Goal: Task Accomplishment & Management: Manage account settings

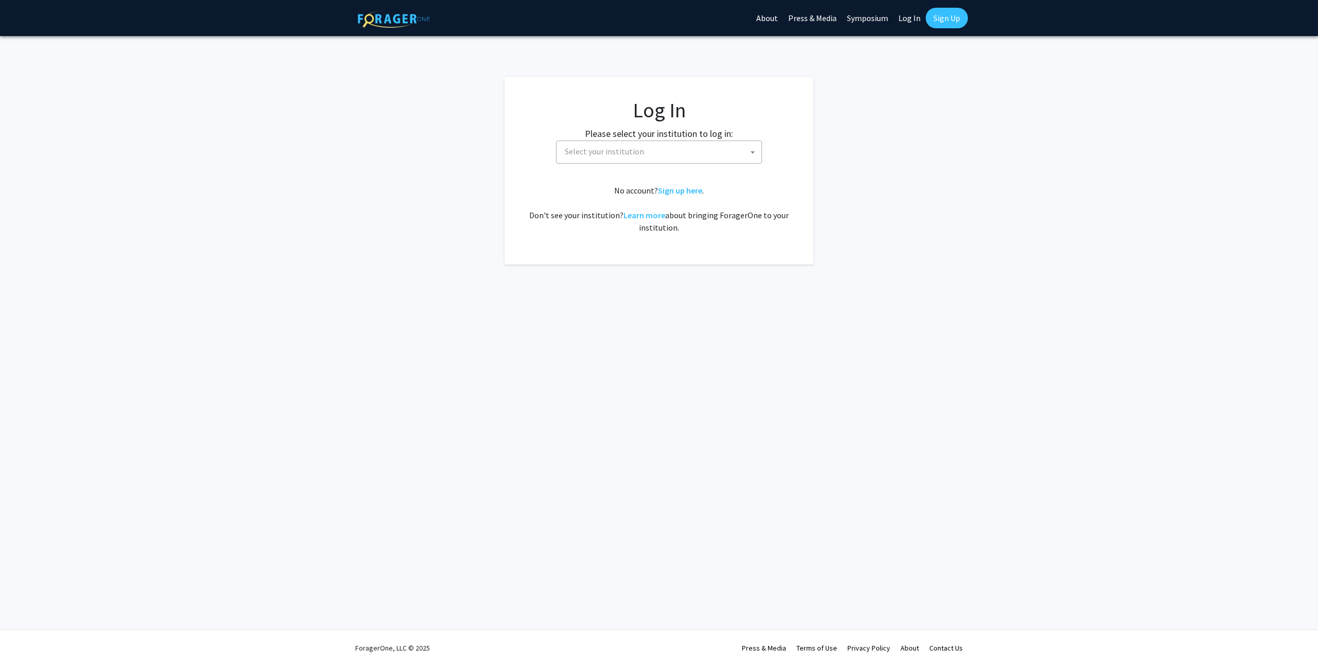
select select
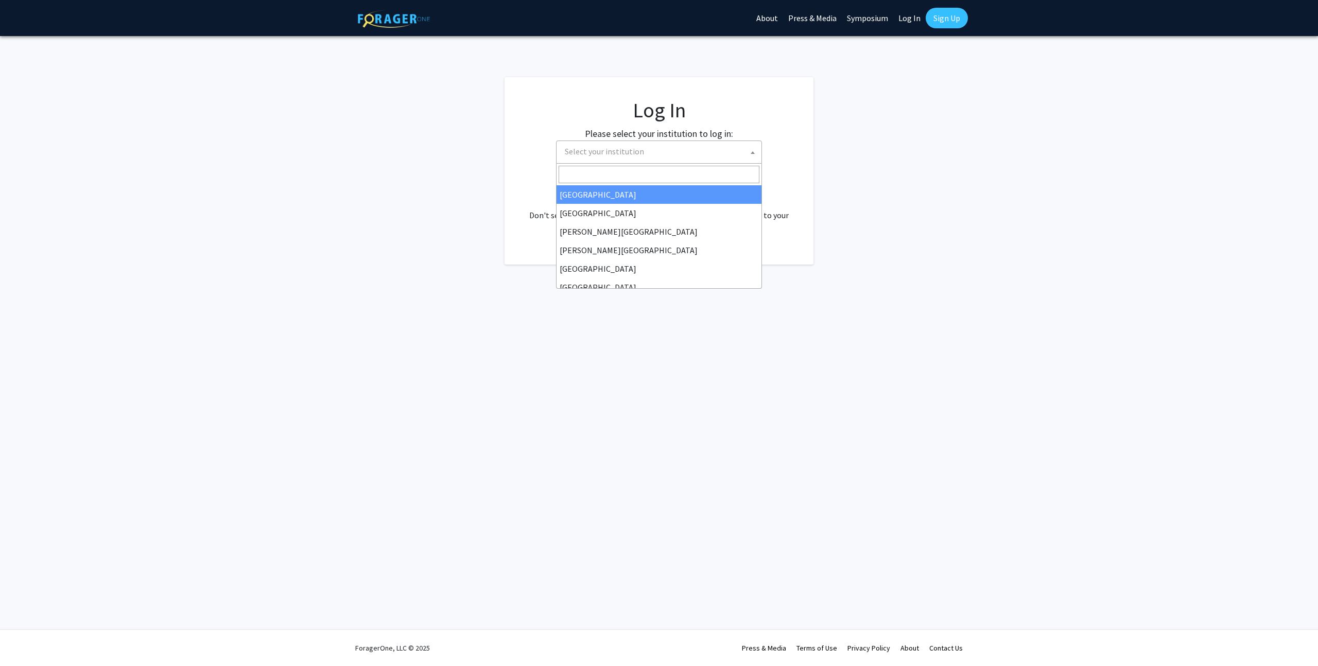
click at [752, 151] on b at bounding box center [753, 152] width 4 height 3
type input "[GEOGRAPHIC_DATA]"
select select "13"
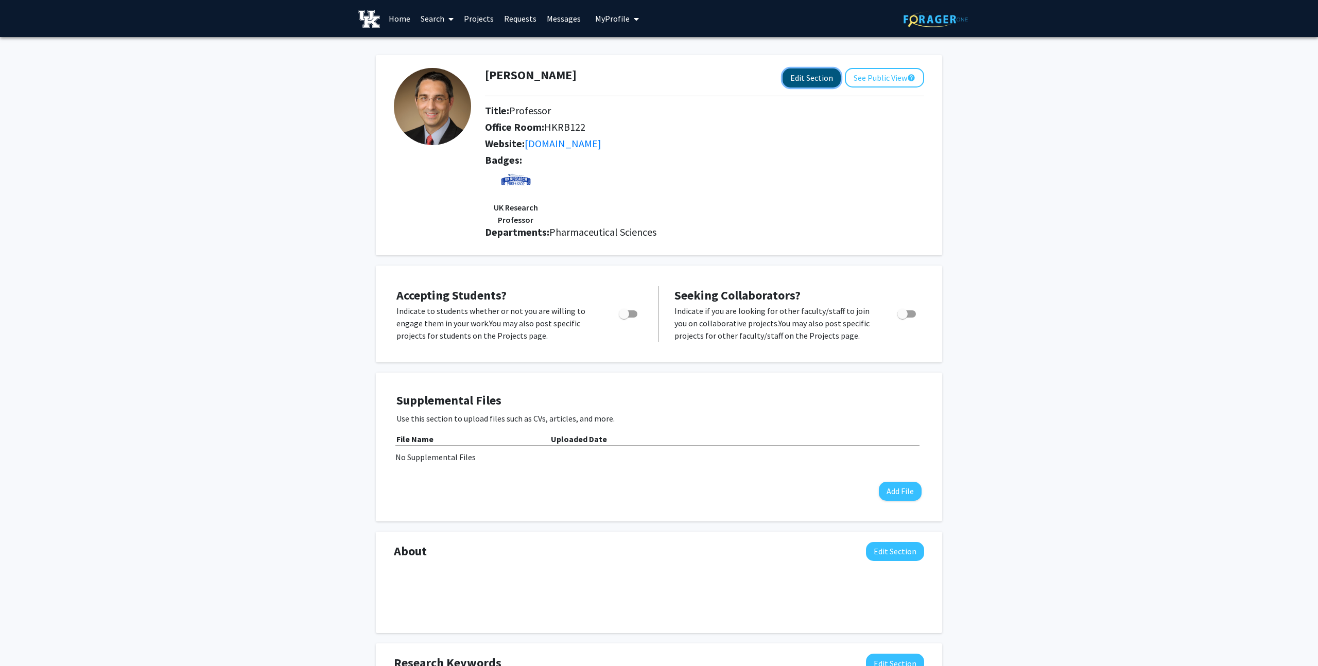
click at [809, 75] on button "Edit Section" at bounding box center [811, 77] width 58 height 19
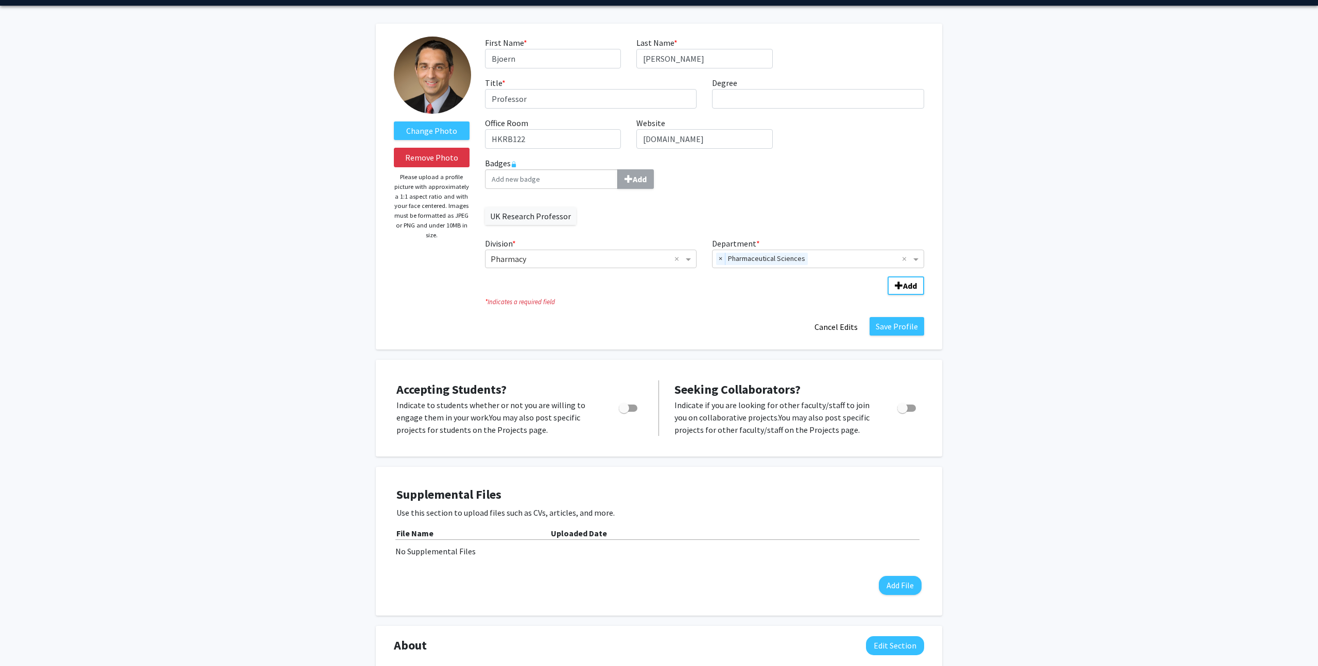
scroll to position [34, 0]
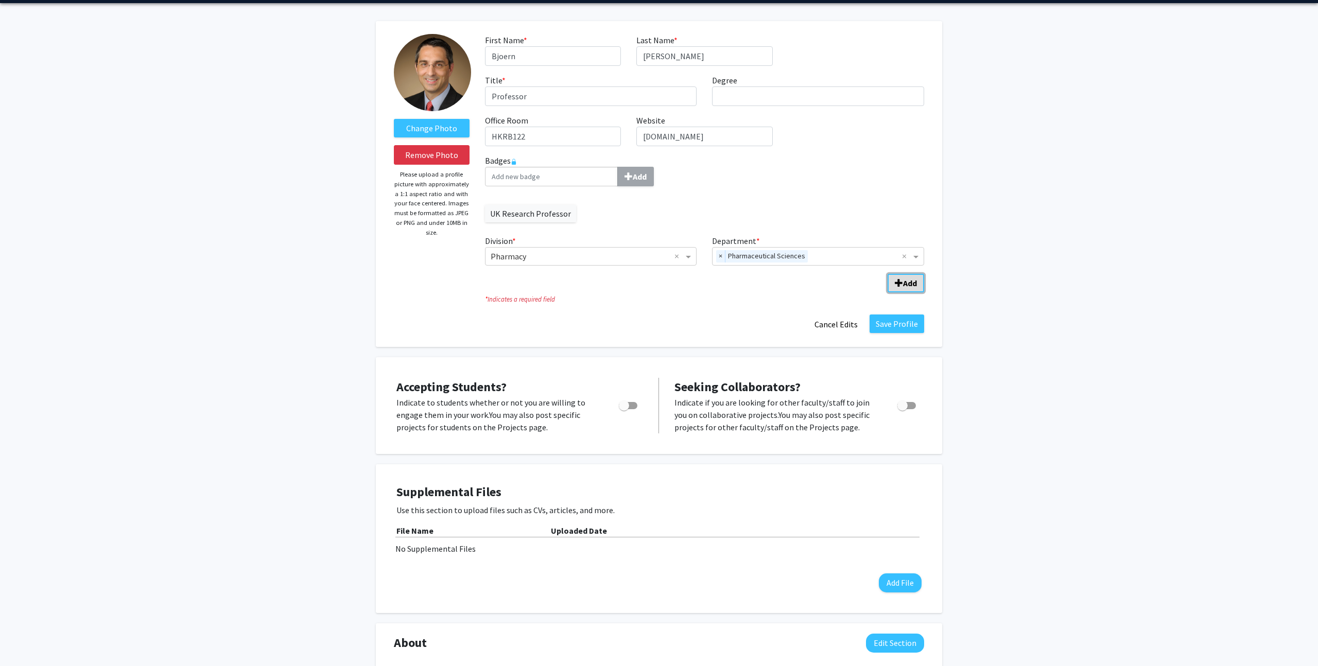
click at [906, 281] on b "Add" at bounding box center [910, 283] width 14 height 10
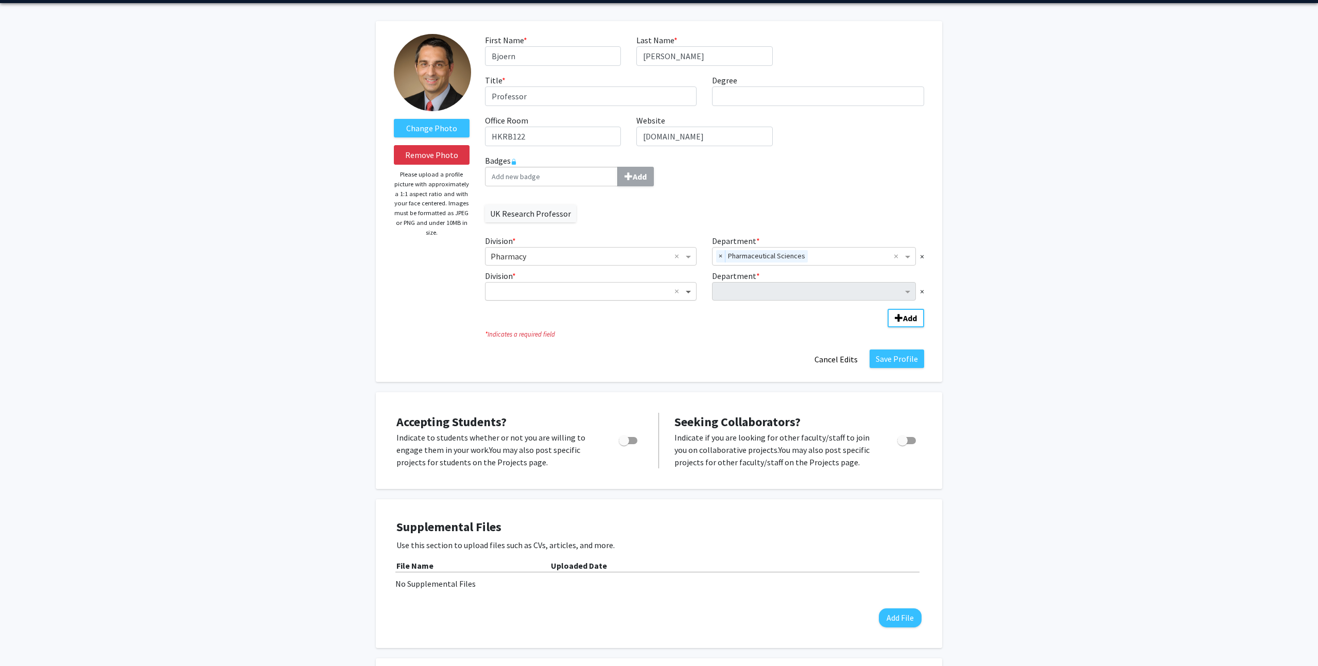
click at [688, 290] on span "Division" at bounding box center [689, 291] width 13 height 12
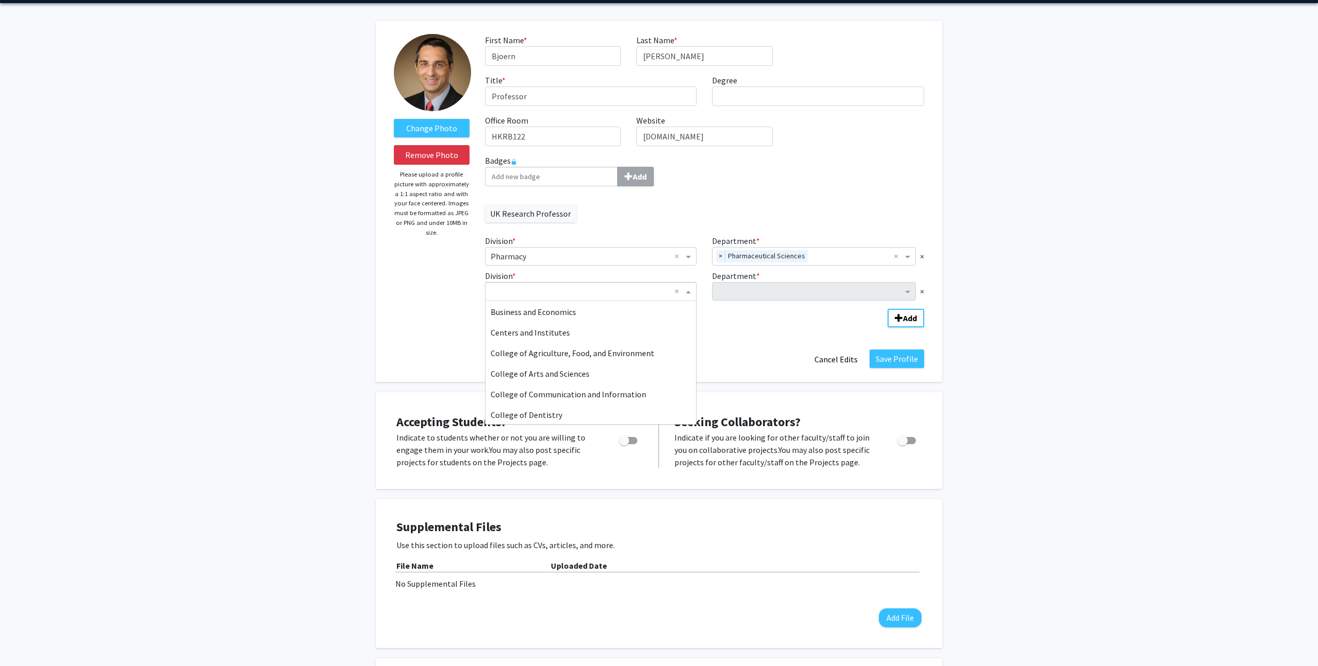
scroll to position [67, 0]
click at [546, 325] on span "Centers and Institutes" at bounding box center [530, 326] width 79 height 10
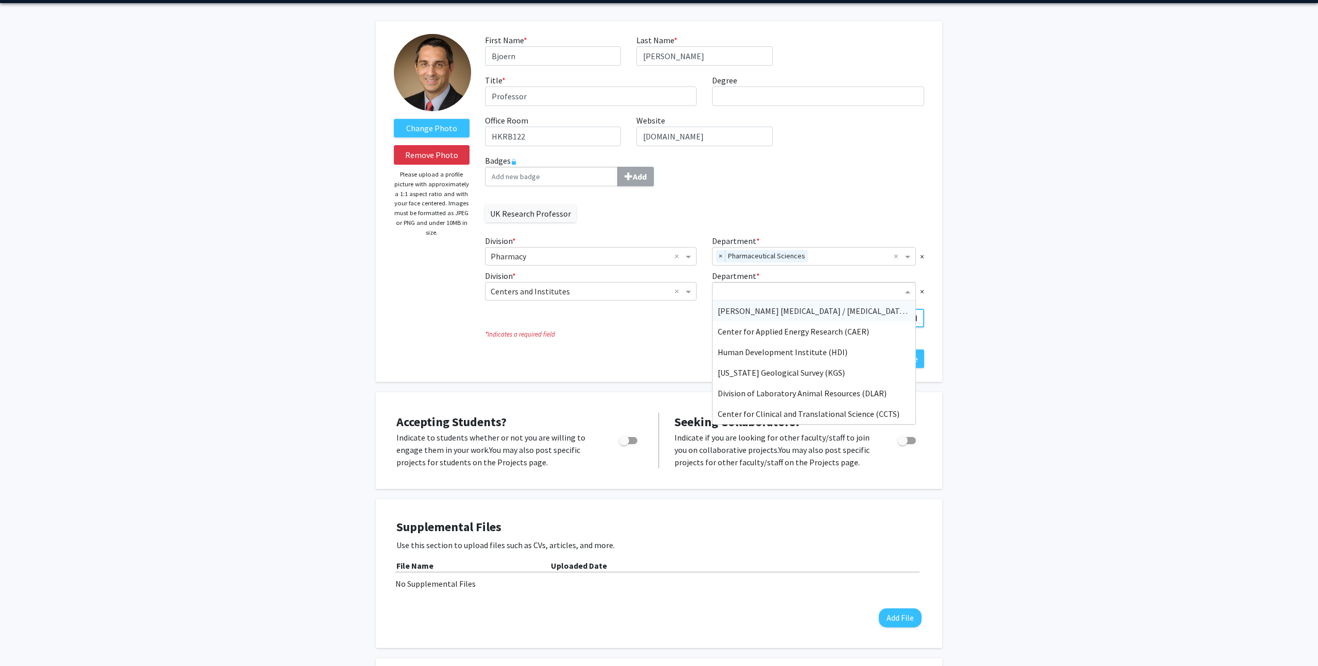
click at [907, 291] on span "Department" at bounding box center [908, 291] width 13 height 12
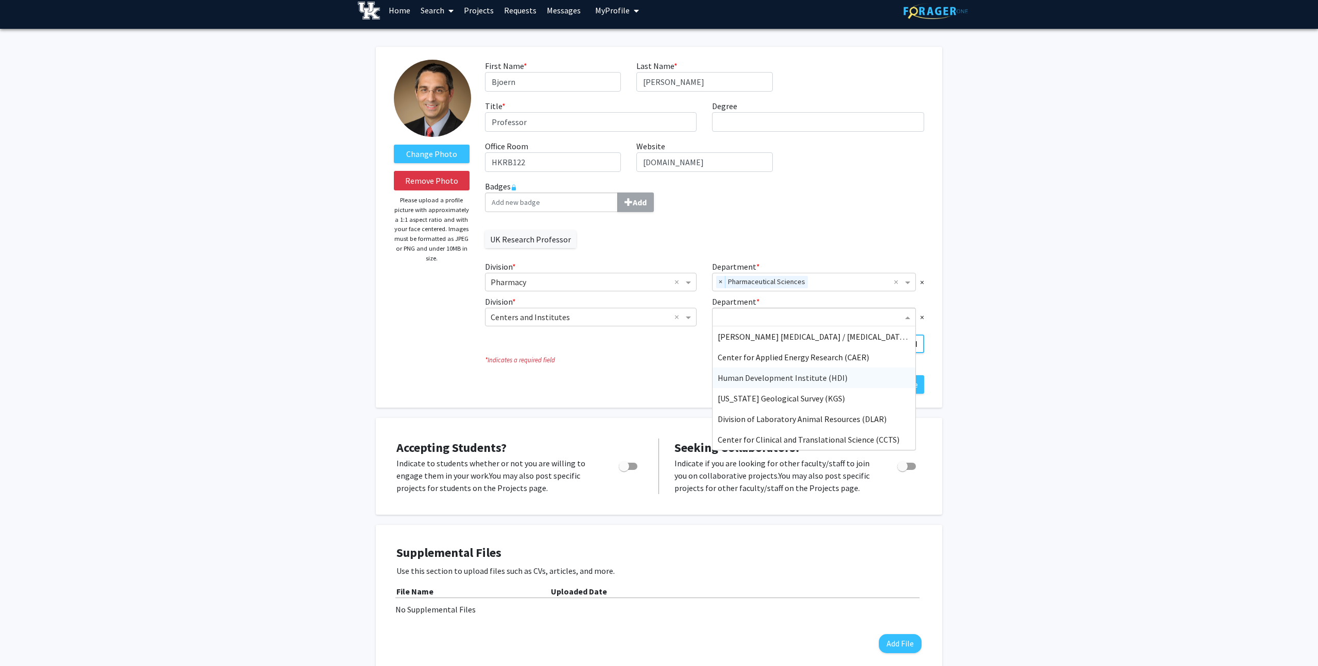
scroll to position [0, 0]
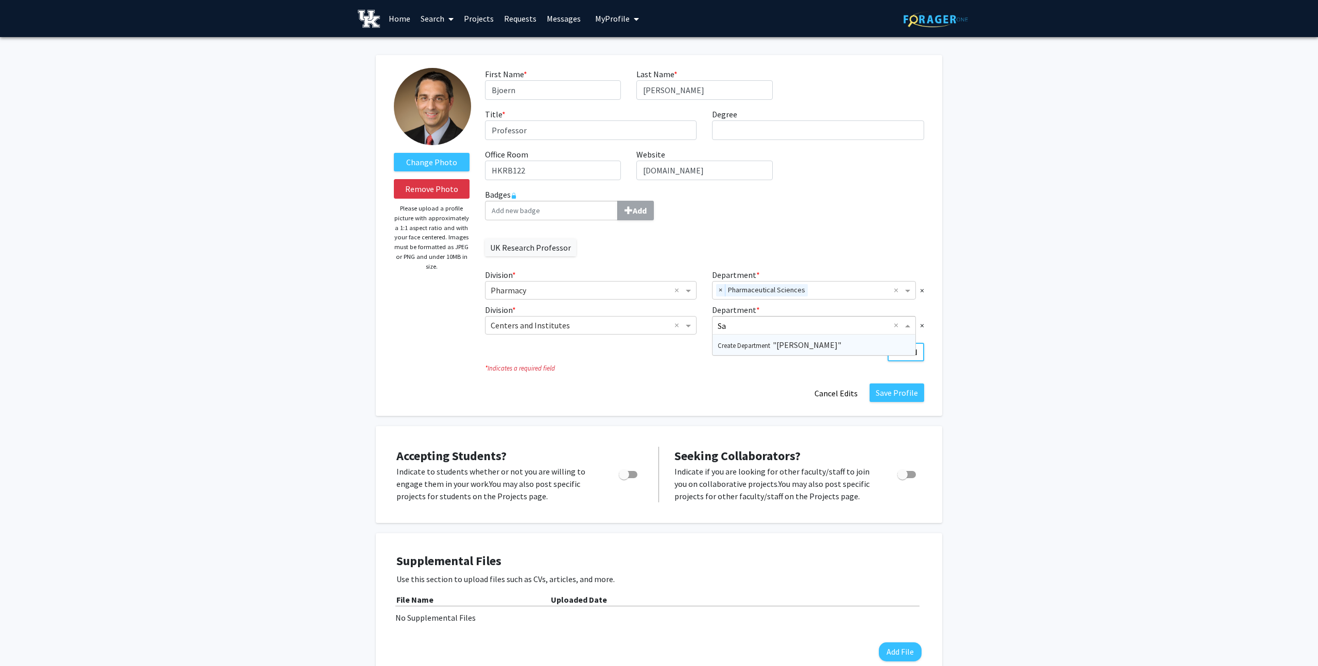
type input "S"
type input "[PERSON_NAME] Center on Aging"
type input "S"
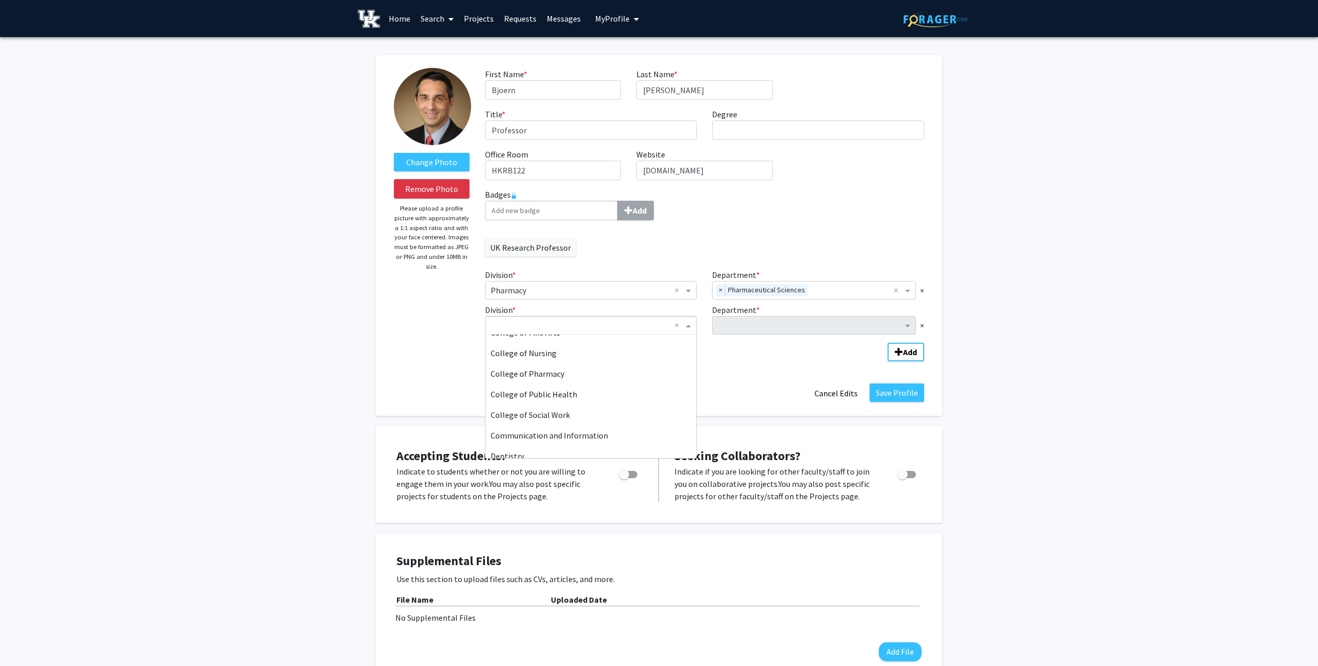
scroll to position [213, 0]
click at [527, 375] on span "College of Pharmacy" at bounding box center [528, 379] width 74 height 10
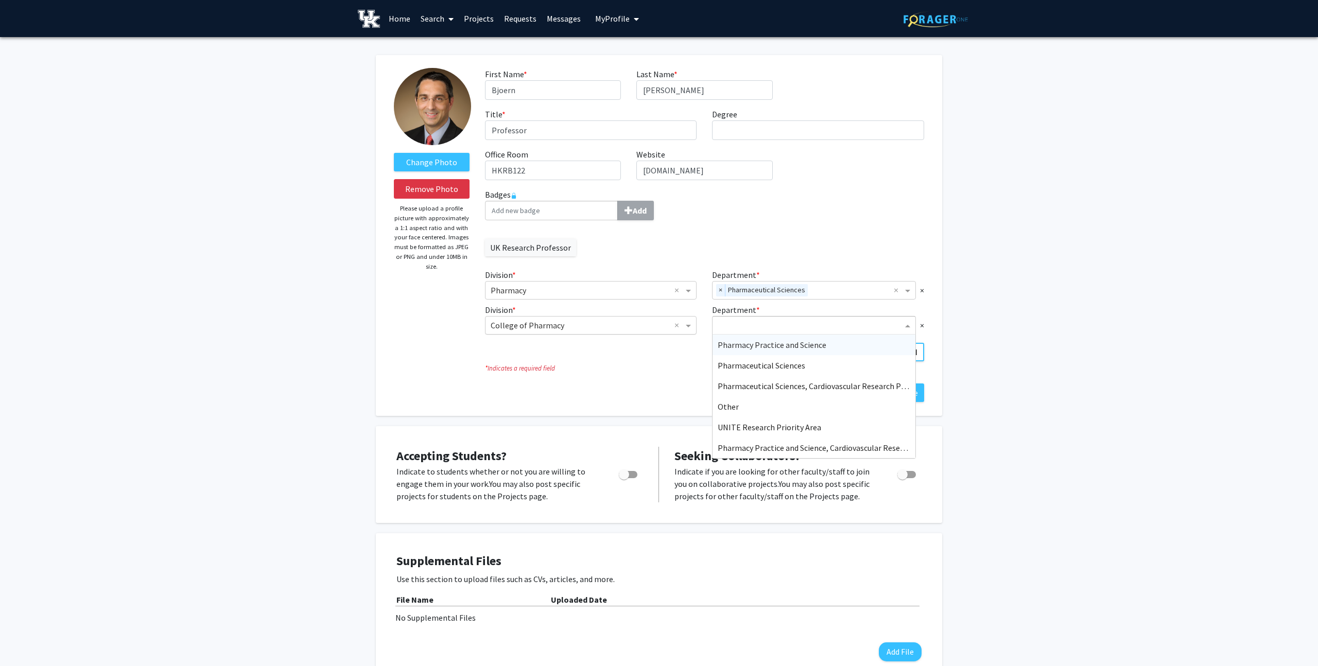
click at [910, 323] on span "Department" at bounding box center [908, 325] width 13 height 12
click at [789, 364] on span "Pharmaceutical Sciences" at bounding box center [762, 365] width 88 height 10
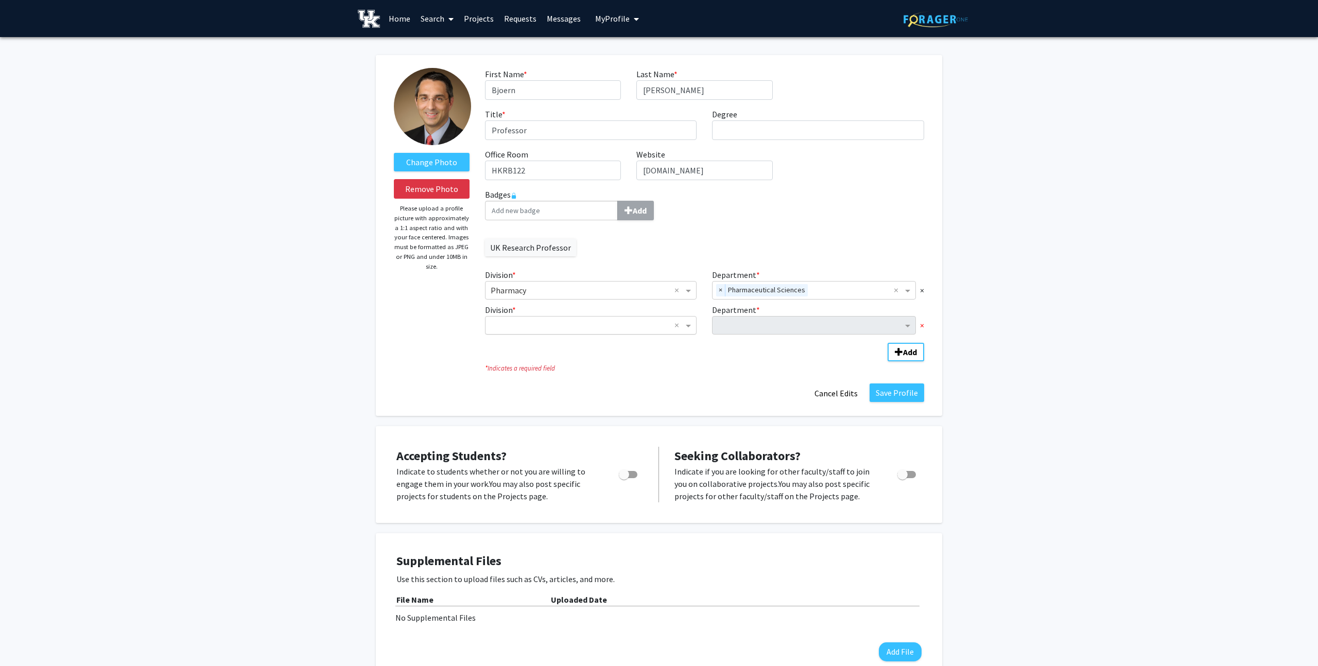
click at [921, 324] on span "×" at bounding box center [922, 325] width 4 height 12
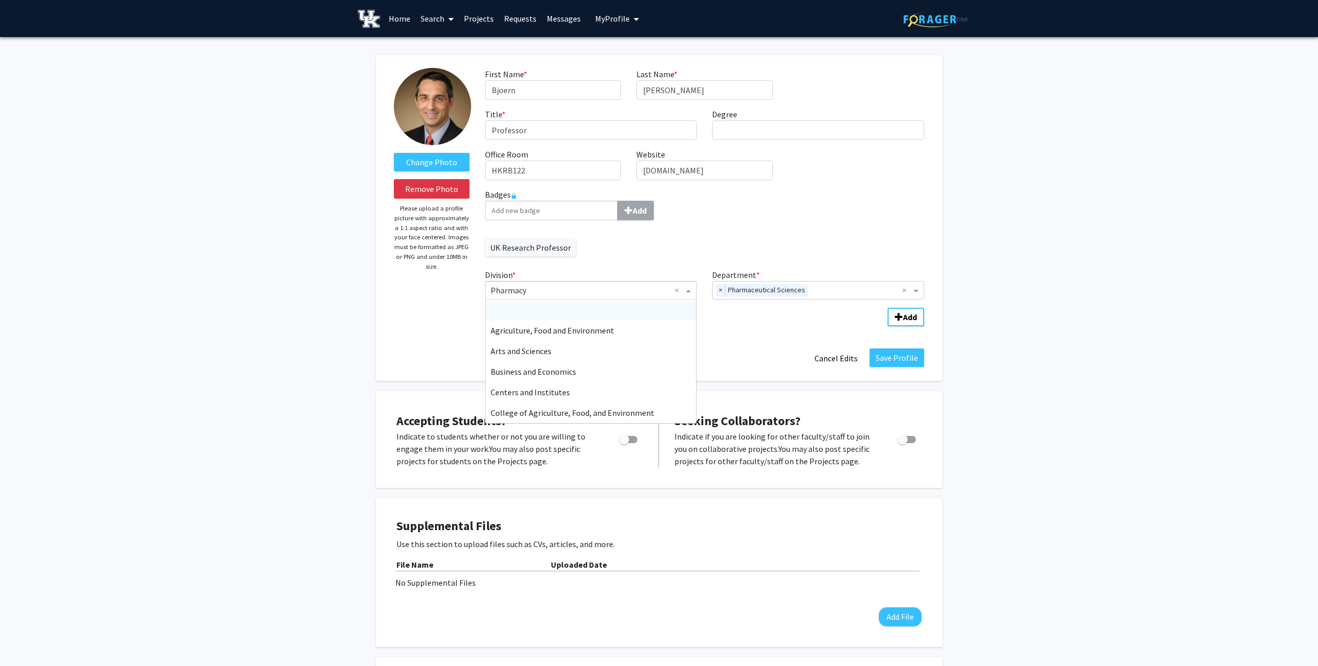
click at [690, 289] on span "Division" at bounding box center [689, 290] width 13 height 12
click at [540, 366] on span "College of Pharmacy" at bounding box center [528, 367] width 74 height 10
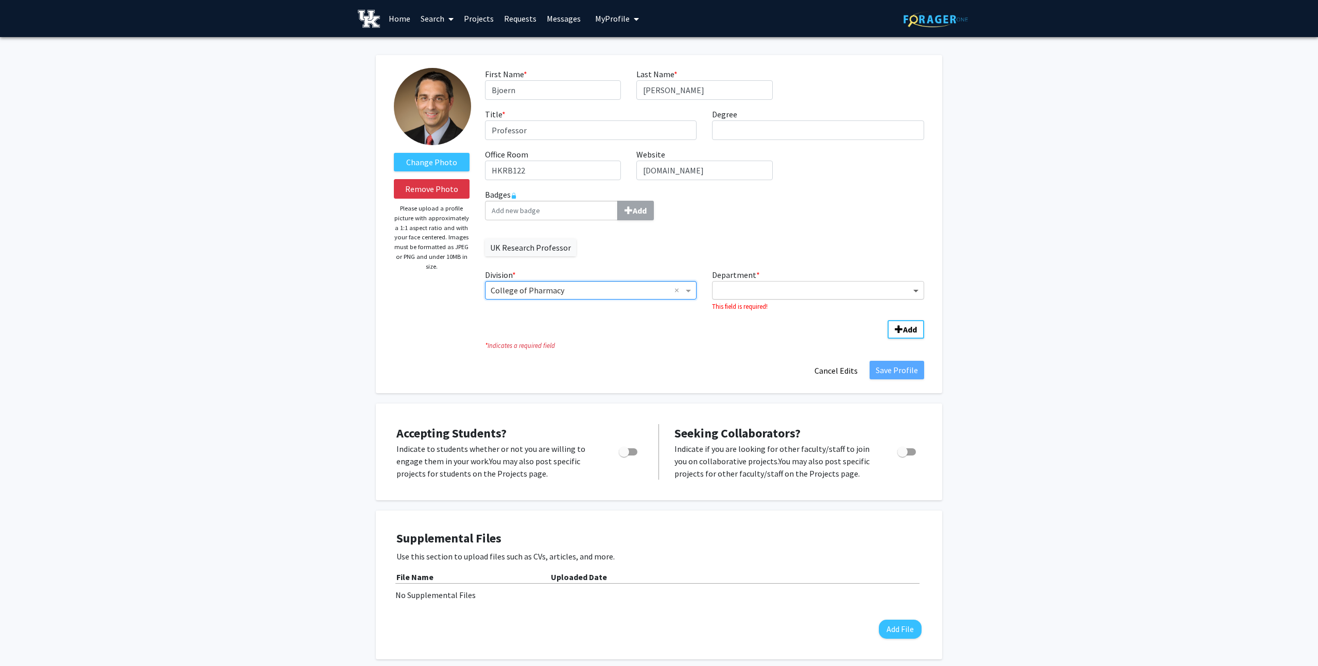
click at [916, 288] on span "Department" at bounding box center [917, 290] width 13 height 12
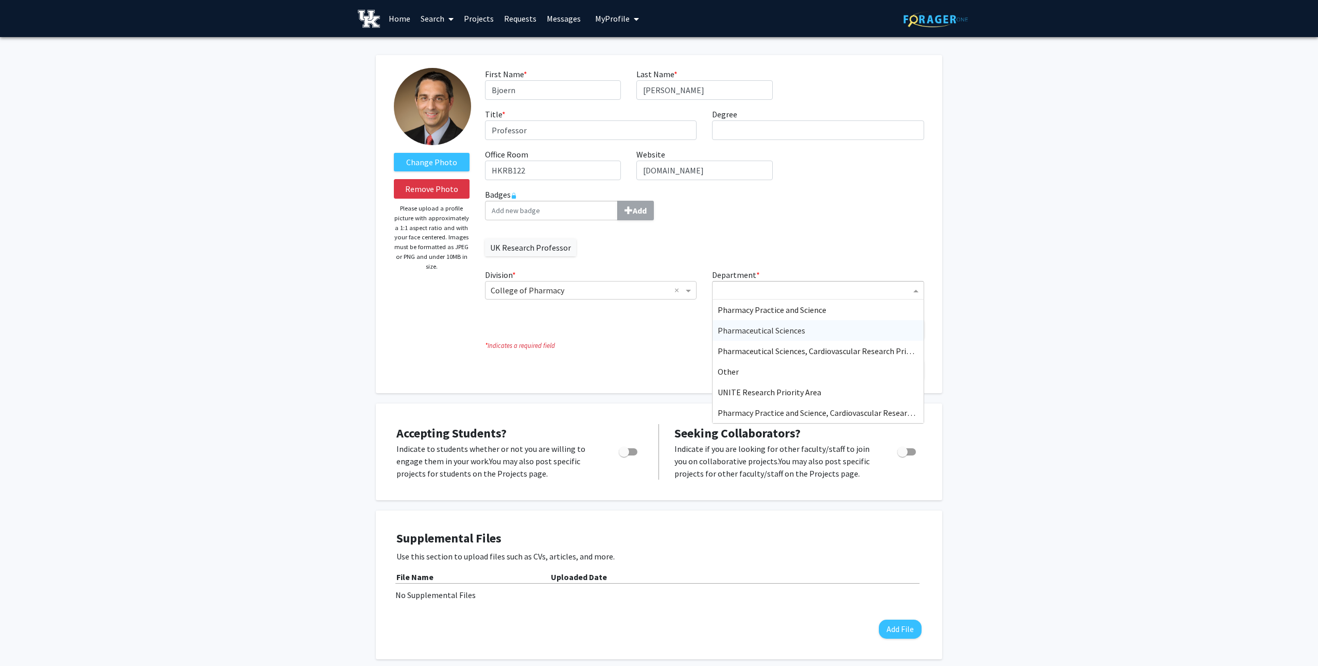
click at [791, 329] on span "Pharmaceutical Sciences" at bounding box center [762, 330] width 88 height 10
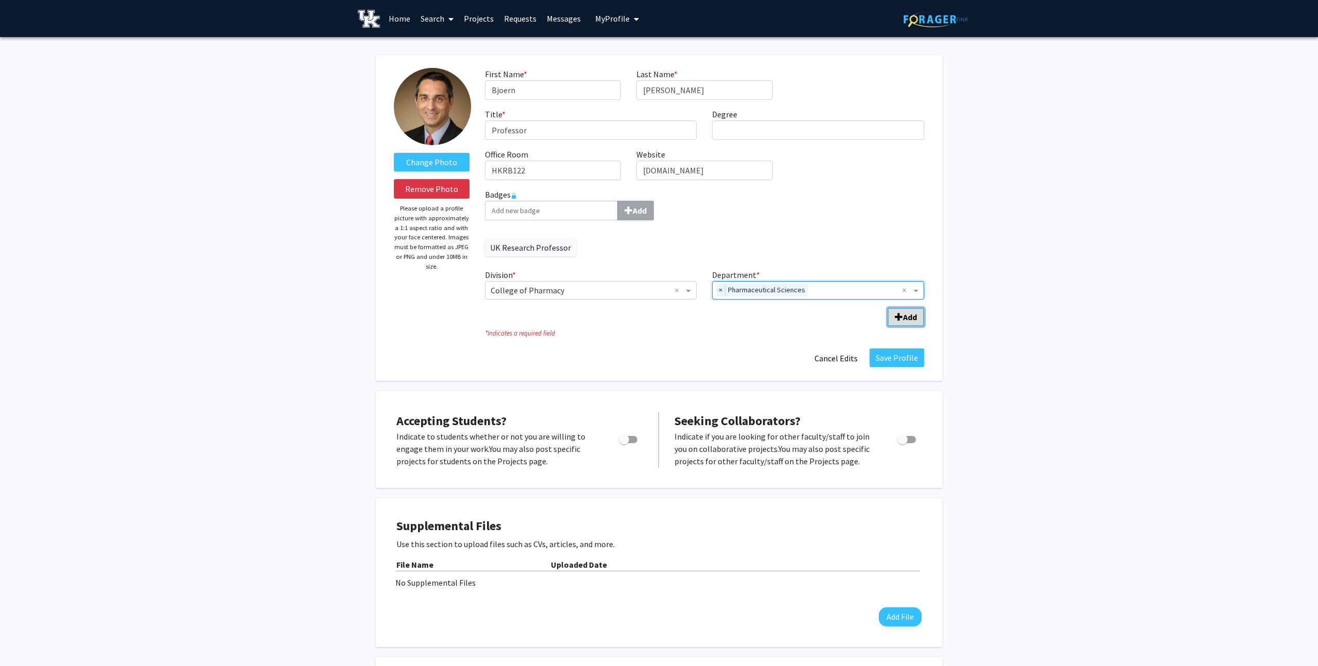
click at [898, 316] on span "Add Division/Department" at bounding box center [899, 317] width 8 height 8
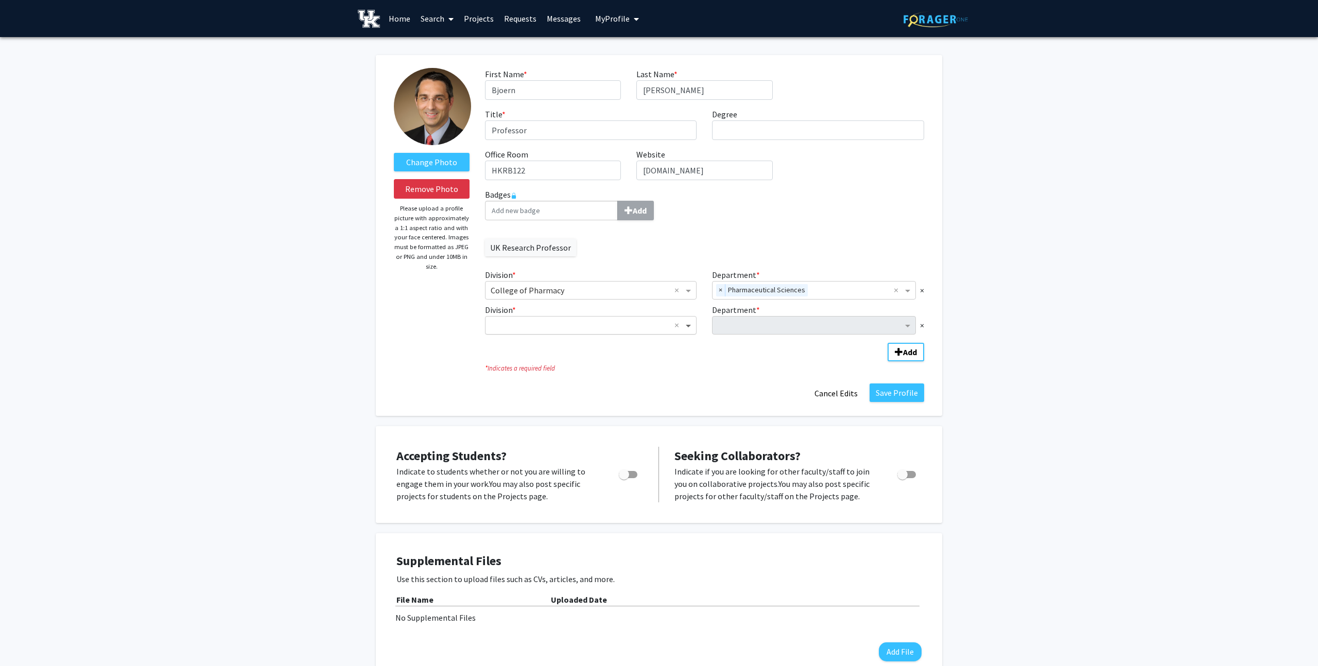
click at [689, 325] on span "Division" at bounding box center [689, 325] width 13 height 12
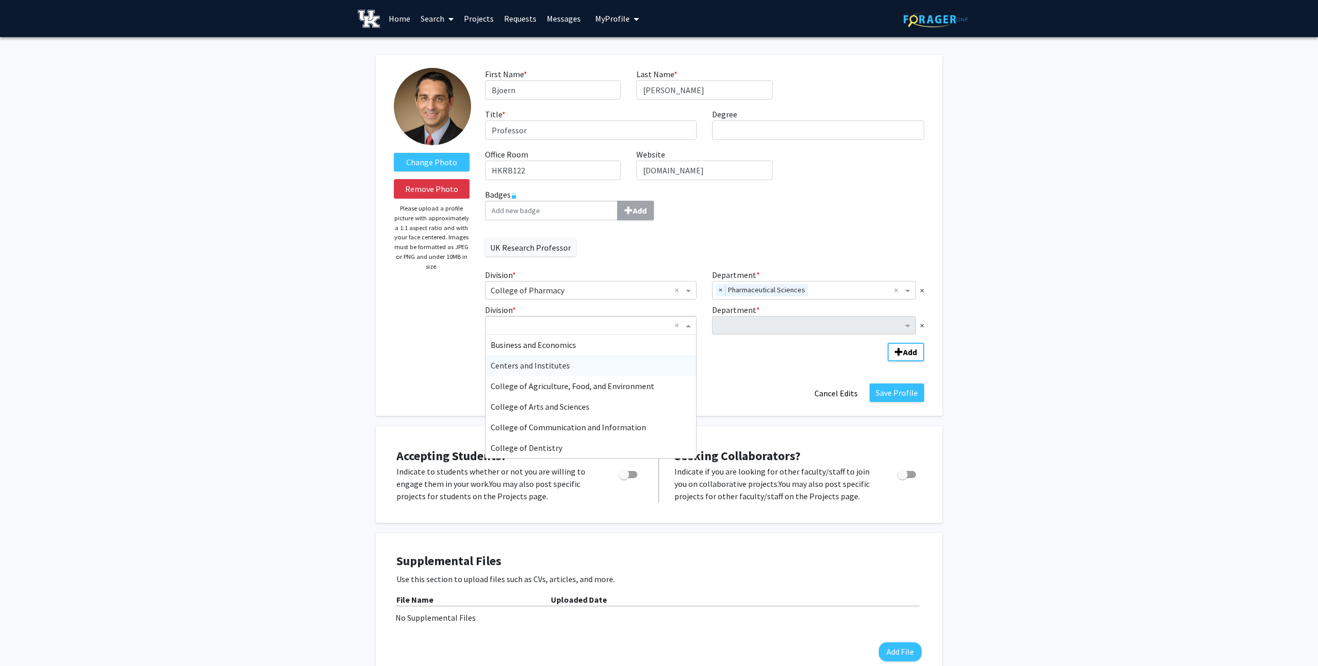
click at [547, 364] on span "Centers and Institutes" at bounding box center [530, 365] width 79 height 10
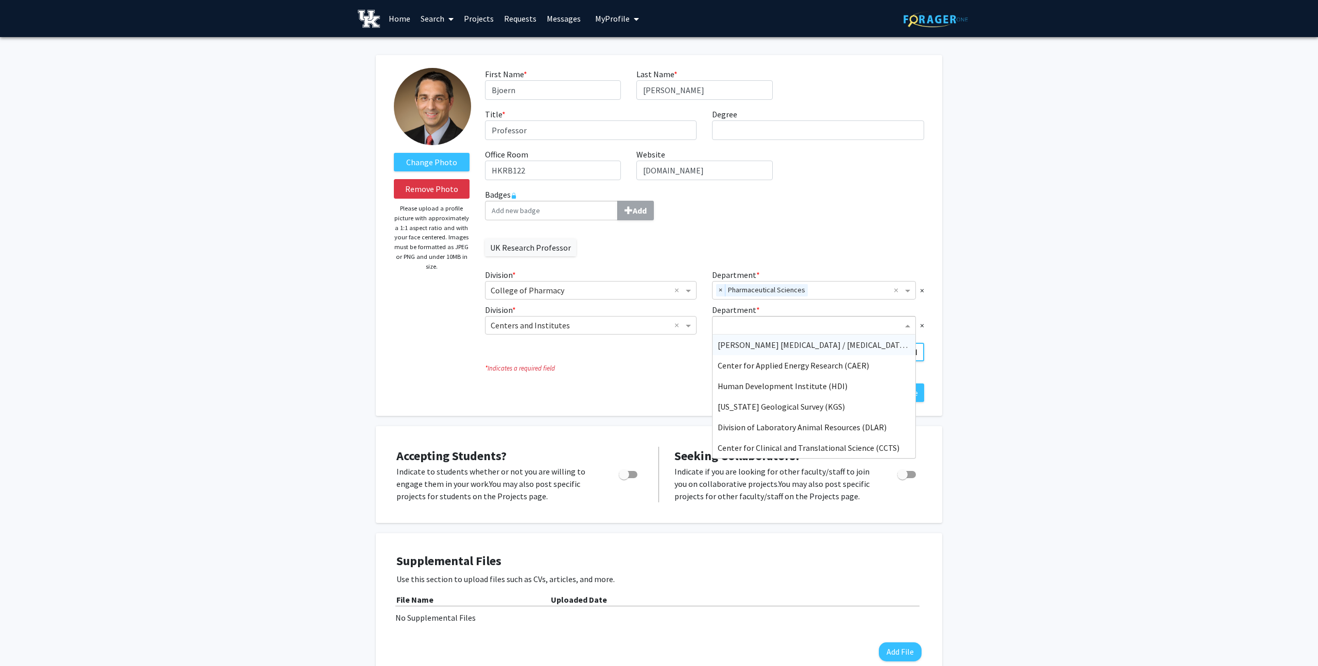
click at [908, 324] on span "Department" at bounding box center [908, 325] width 13 height 12
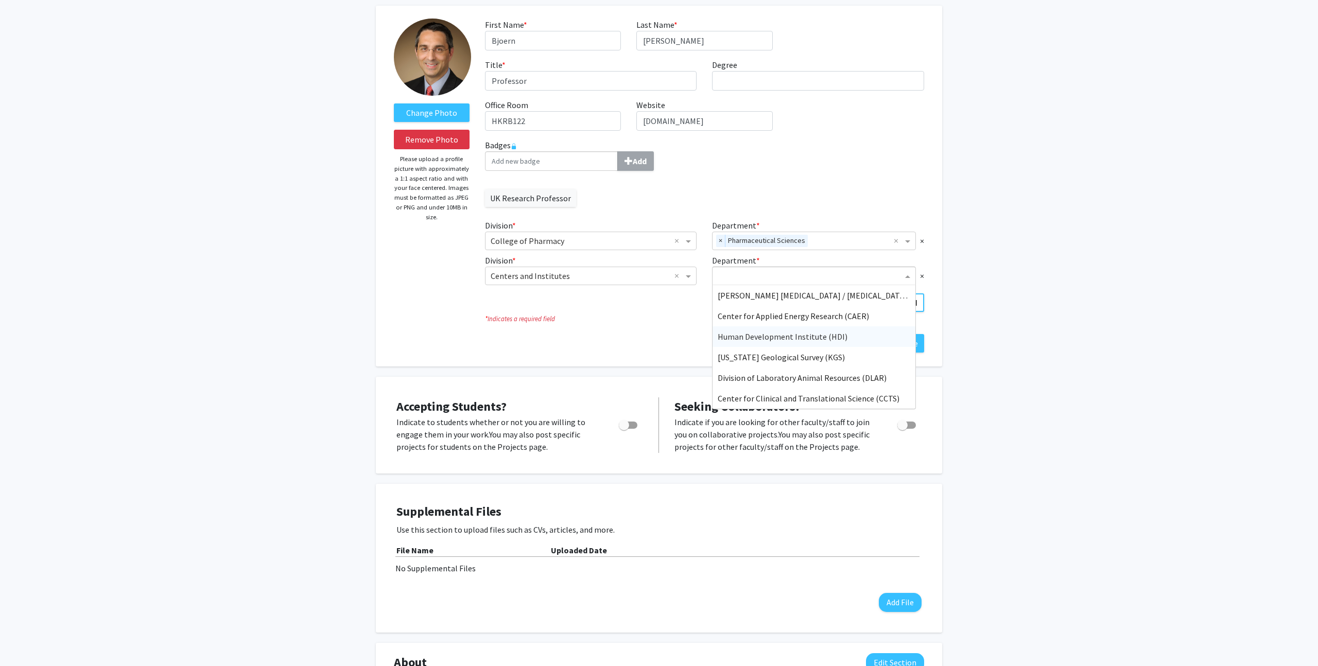
scroll to position [37, 0]
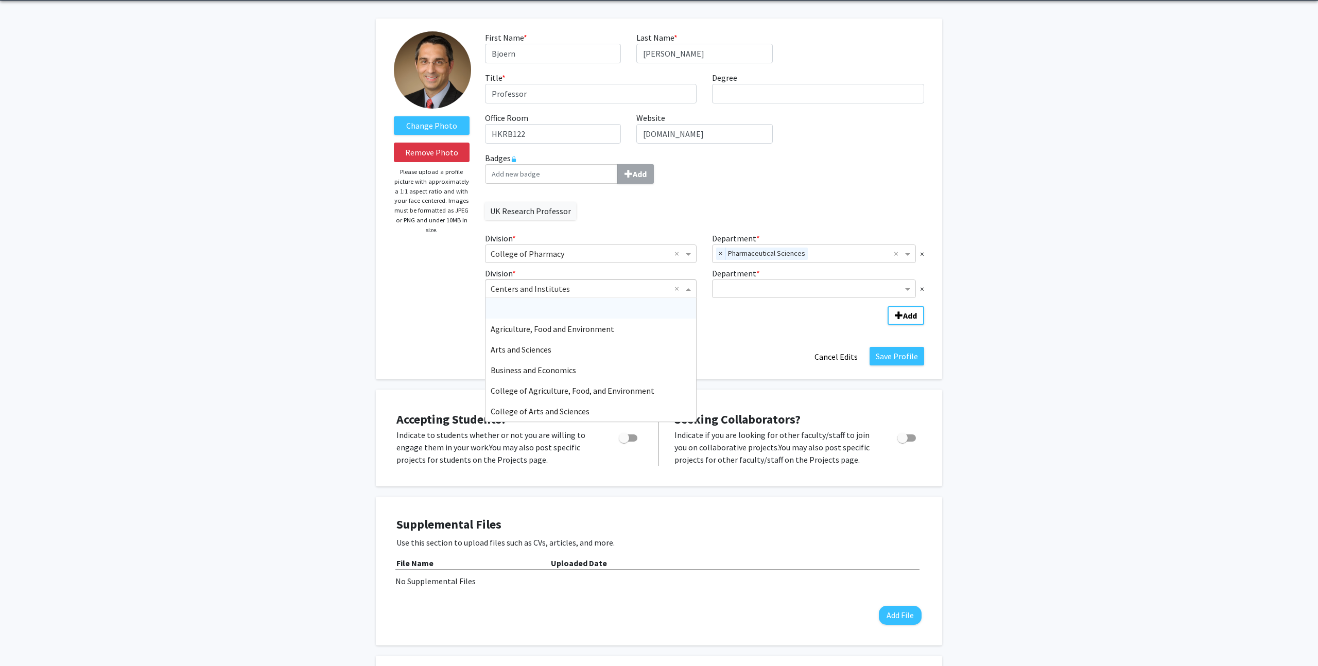
click at [689, 288] on span "Division" at bounding box center [689, 289] width 13 height 12
click at [505, 355] on span "Medicine" at bounding box center [506, 357] width 31 height 10
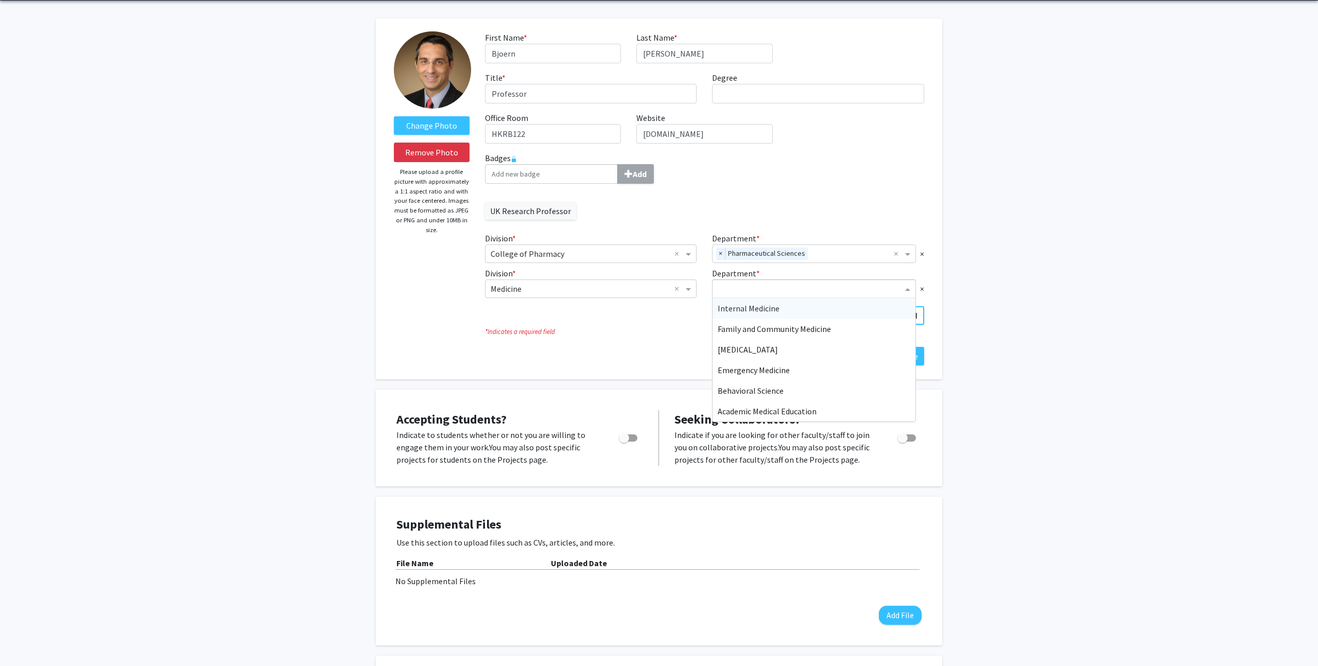
click at [910, 288] on span "Department" at bounding box center [908, 289] width 13 height 12
click at [806, 369] on span "[PERSON_NAME] Center on Aging (SBCoA)" at bounding box center [793, 370] width 150 height 10
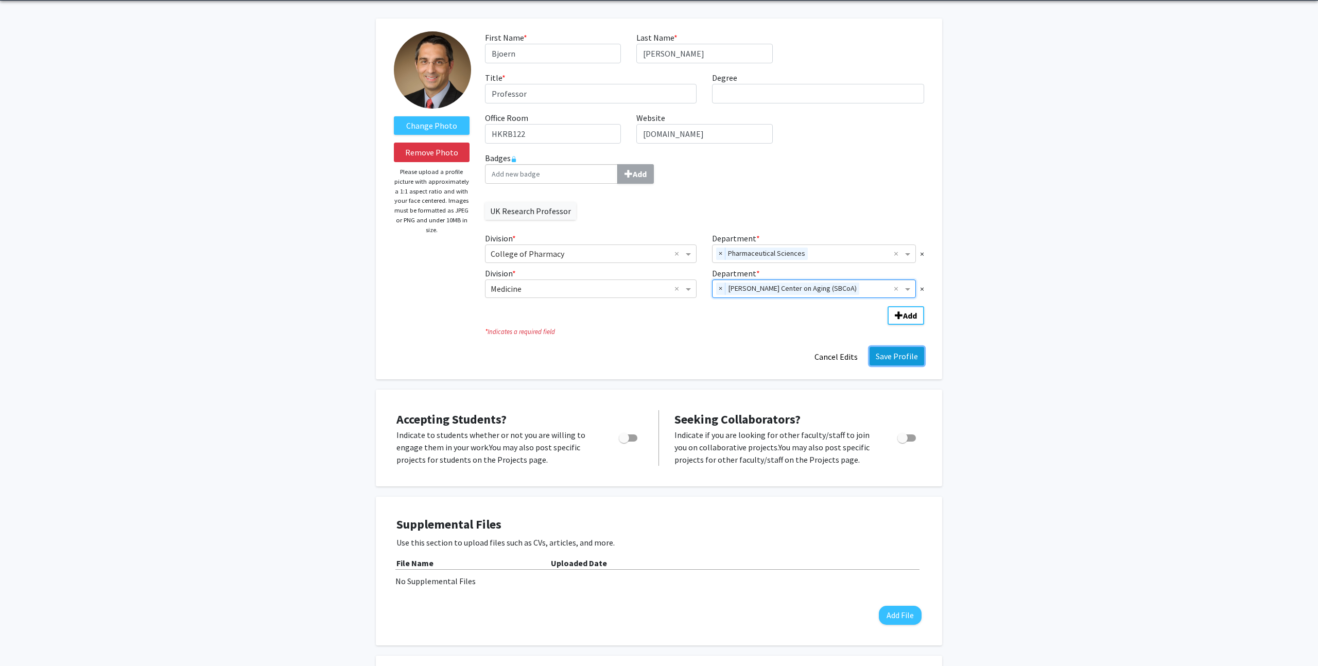
click at [900, 355] on button "Save Profile" at bounding box center [896, 356] width 55 height 19
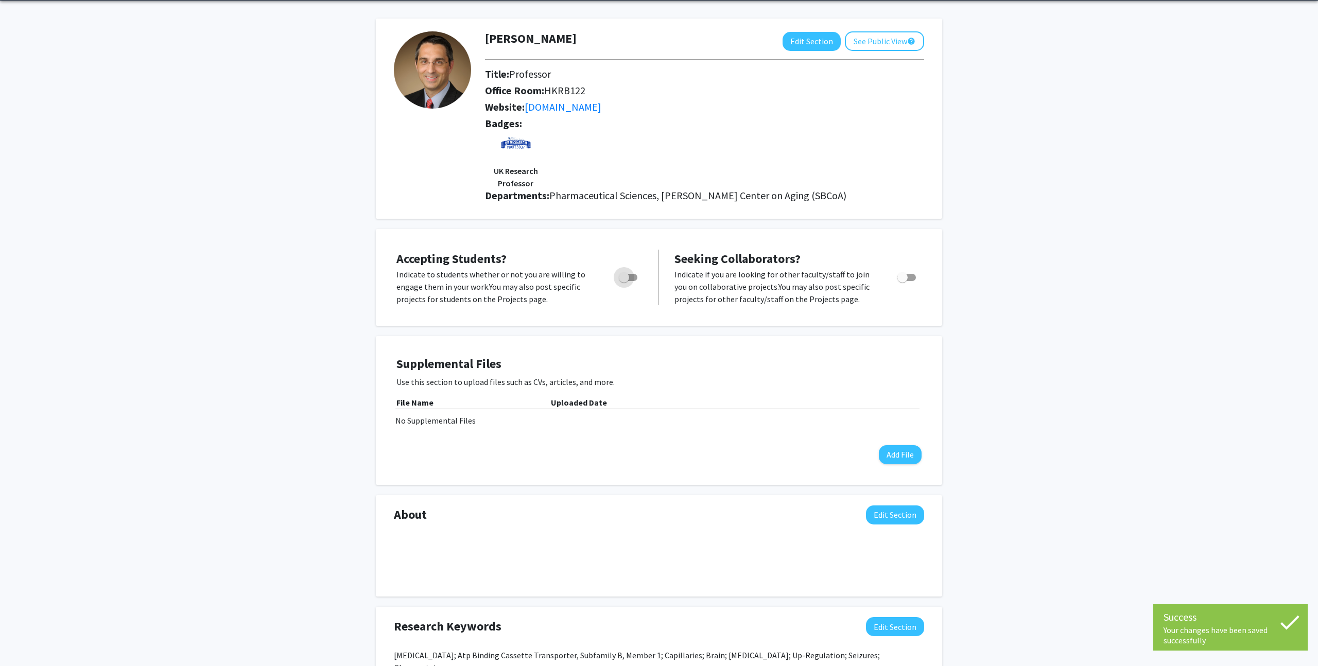
click at [632, 277] on span "Toggle" at bounding box center [628, 277] width 19 height 7
click at [624, 281] on input "Would you like to permit student requests?" at bounding box center [623, 281] width 1 height 1
checkbox input "true"
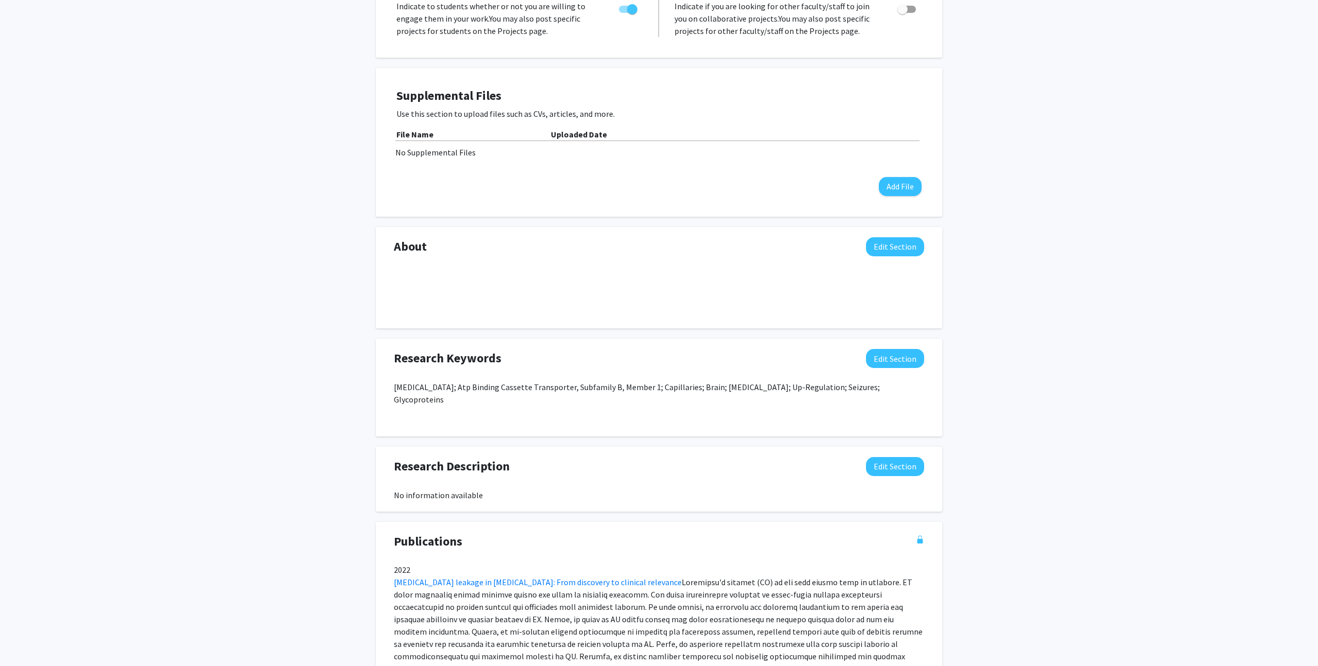
scroll to position [312, 0]
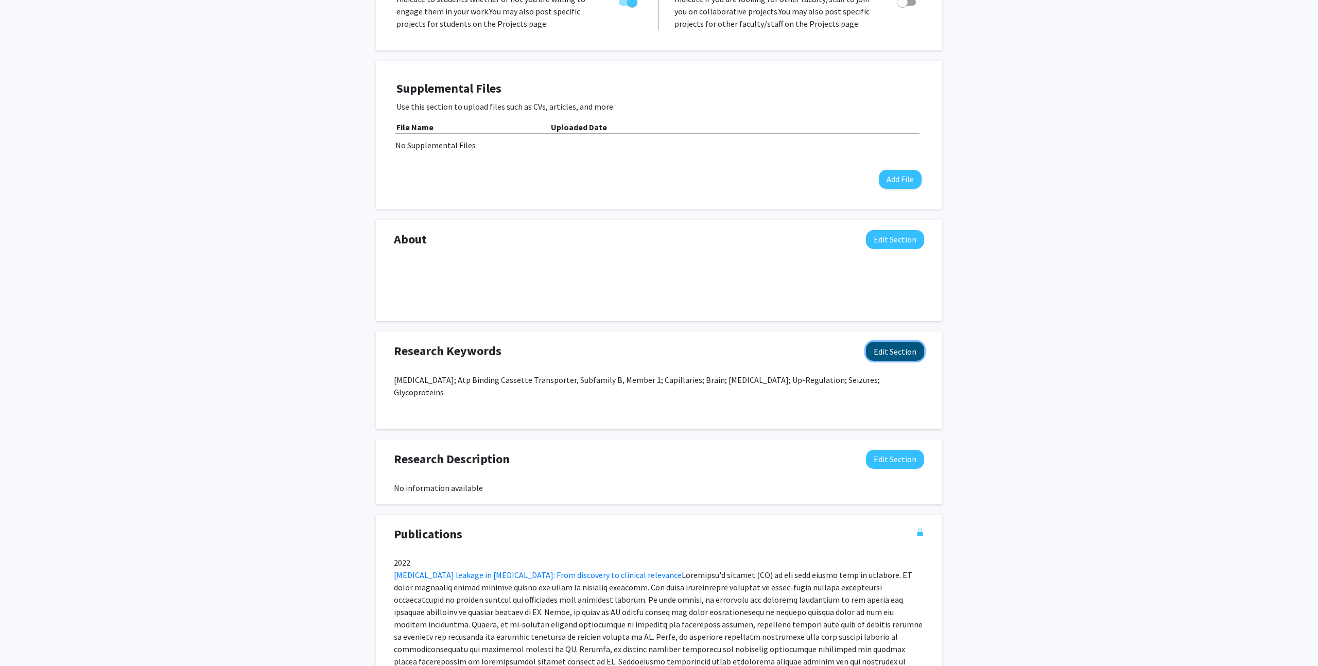
click at [896, 350] on button "Edit Section" at bounding box center [895, 351] width 58 height 19
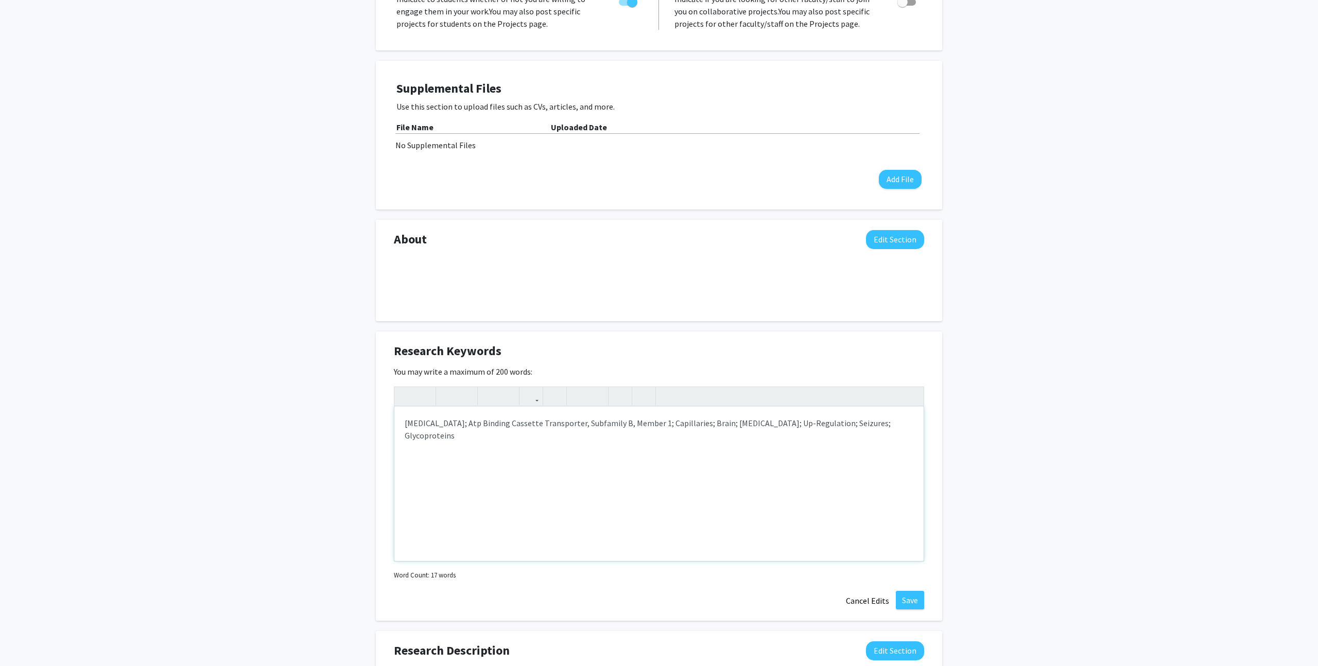
click at [476, 423] on div "[MEDICAL_DATA]; Atp Binding Cassette Transporter, Subfamily B, Member 1; Capill…" at bounding box center [658, 484] width 529 height 154
type textarea "[MEDICAL_DATA]; [MEDICAL_DATA]; [MEDICAL_DATA]<p></p>"
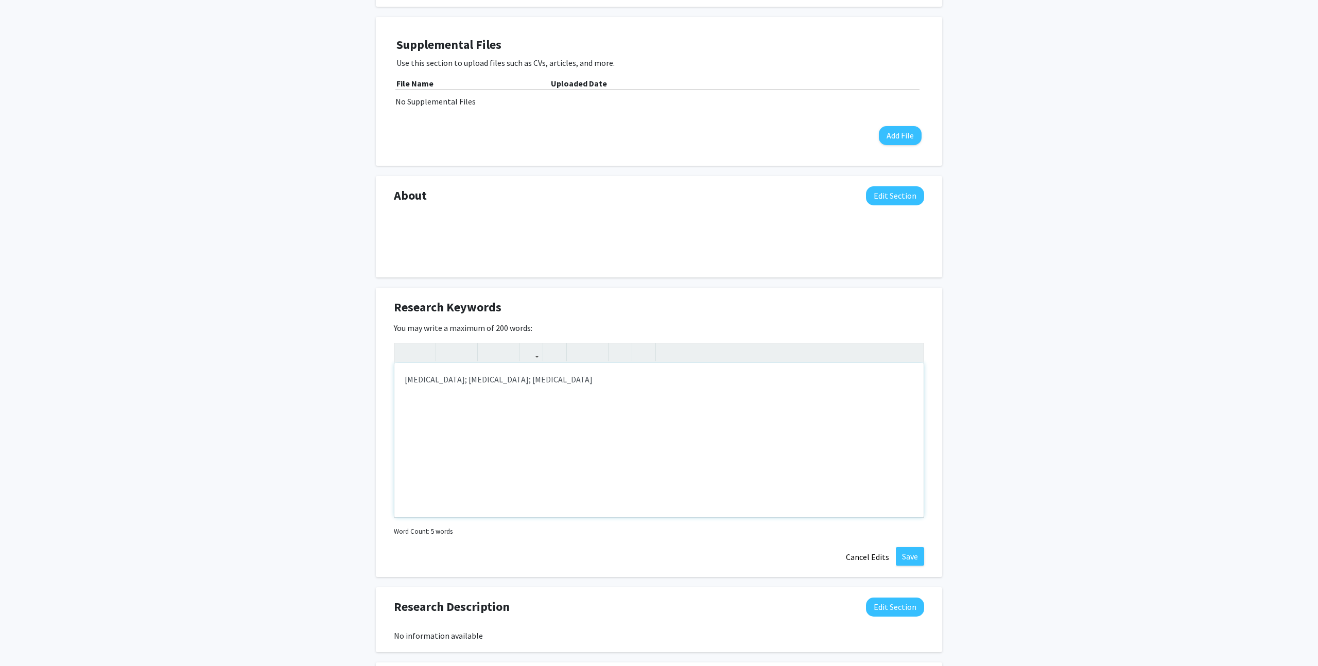
scroll to position [424, 0]
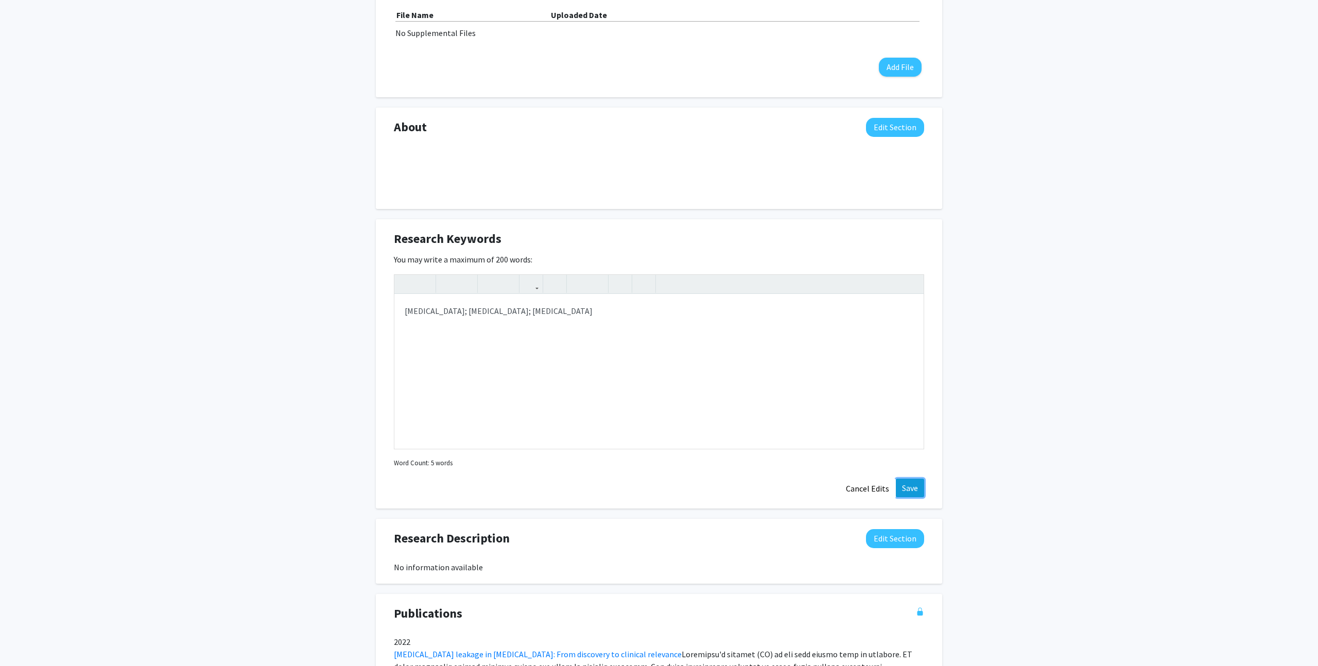
click at [913, 484] on button "Save" at bounding box center [910, 488] width 28 height 19
